Goal: Navigation & Orientation: Go to known website

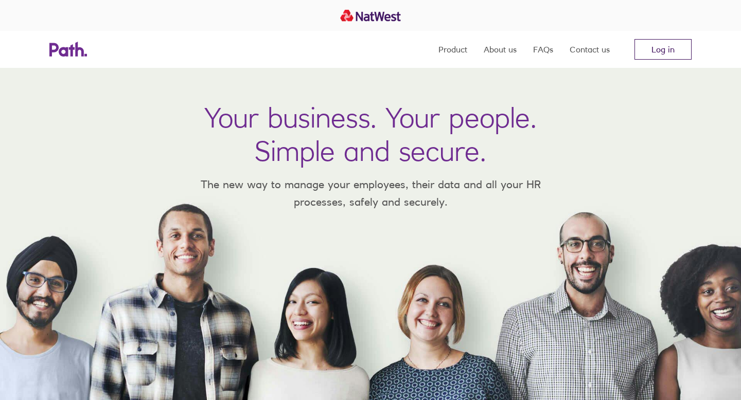
click at [658, 50] on link "Log in" at bounding box center [663, 49] width 57 height 21
